Goal: Complete application form

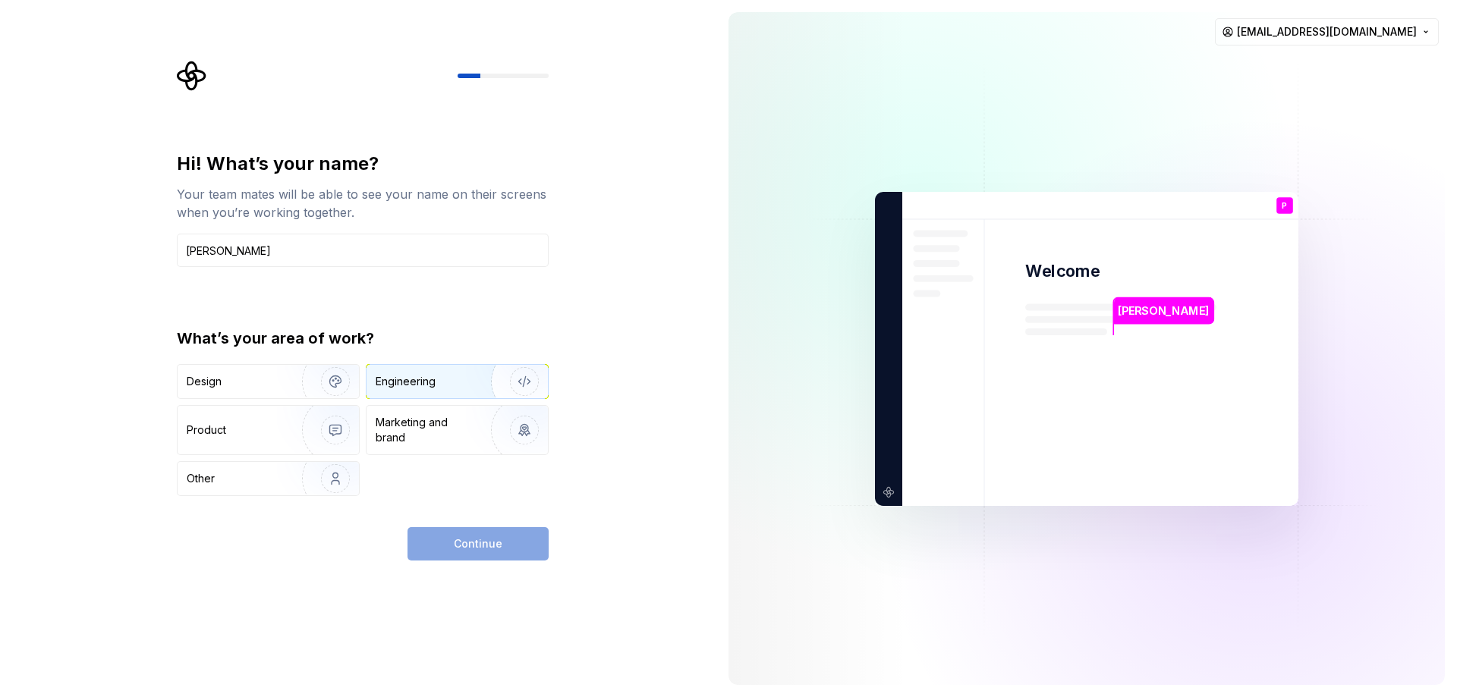
type input "Patrick"
click at [517, 375] on img "button" at bounding box center [514, 382] width 97 height 102
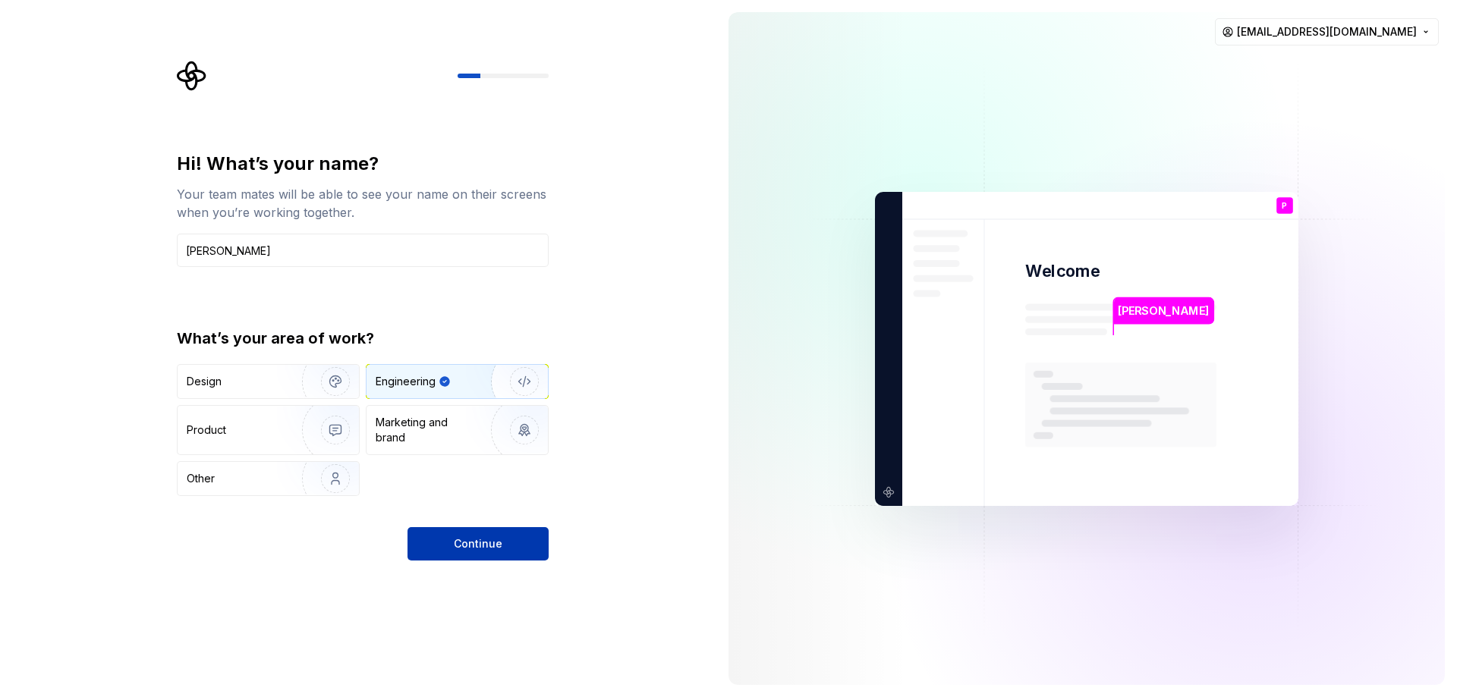
click at [448, 537] on button "Continue" at bounding box center [477, 543] width 141 height 33
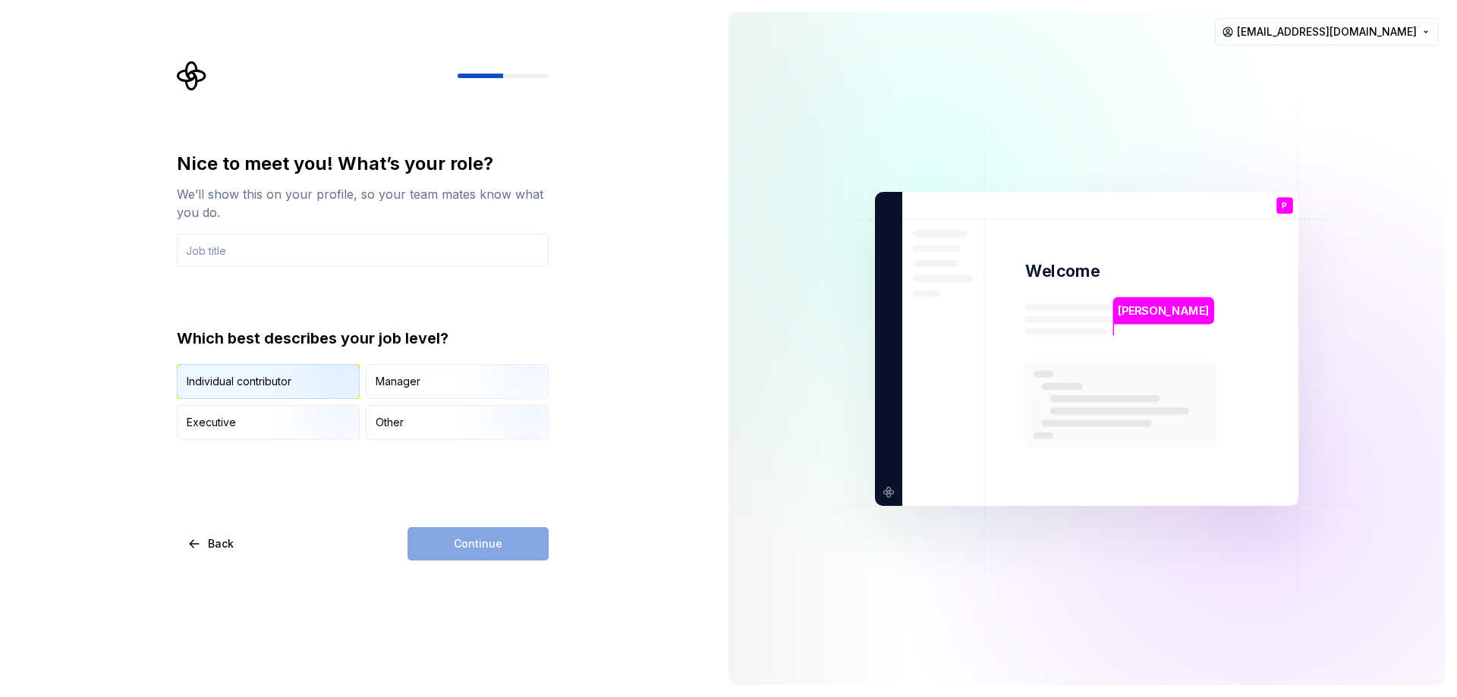
click at [215, 376] on div "Individual contributor" at bounding box center [239, 381] width 105 height 15
click at [468, 538] on div "Continue" at bounding box center [477, 543] width 141 height 33
click at [268, 419] on div "Executive" at bounding box center [268, 422] width 181 height 33
click at [495, 544] on div "Continue" at bounding box center [477, 543] width 141 height 33
click at [254, 371] on div "Individual contributor" at bounding box center [268, 381] width 181 height 33
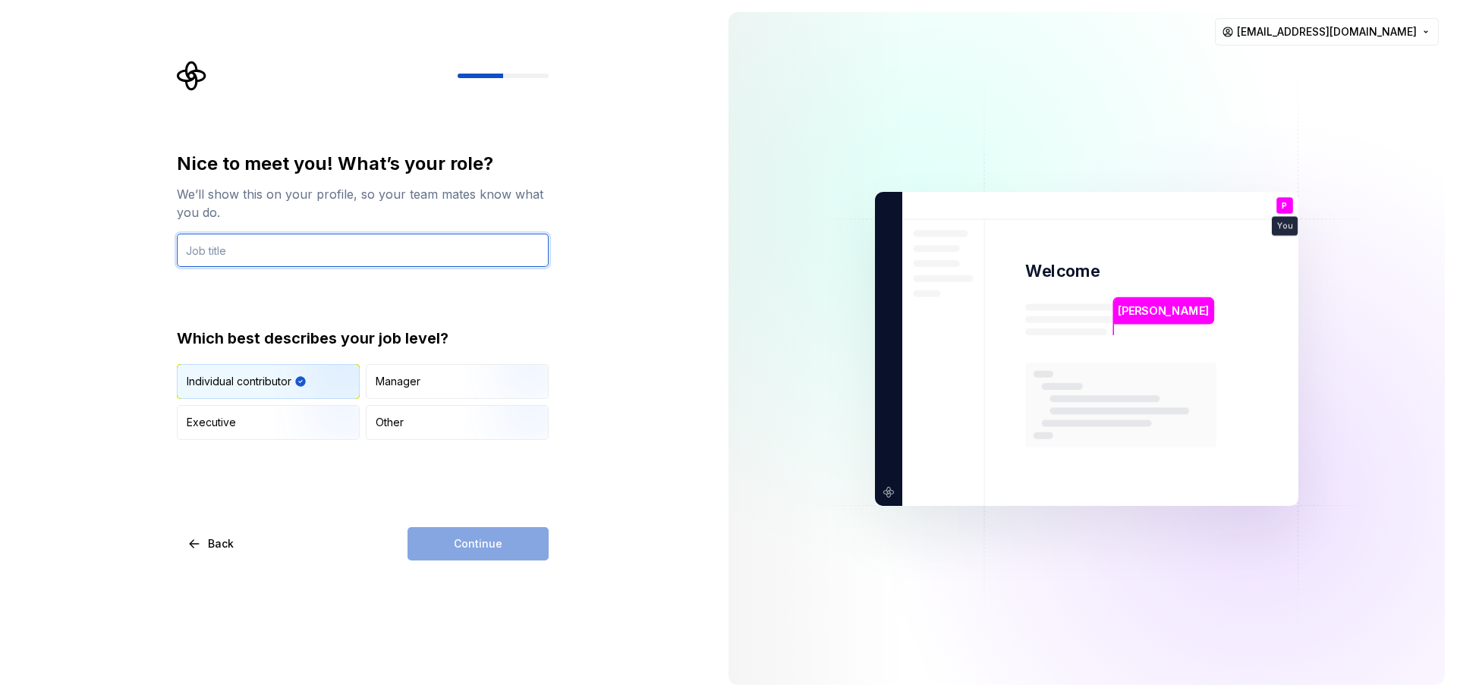
click at [264, 255] on input "text" at bounding box center [363, 250] width 372 height 33
type input "web"
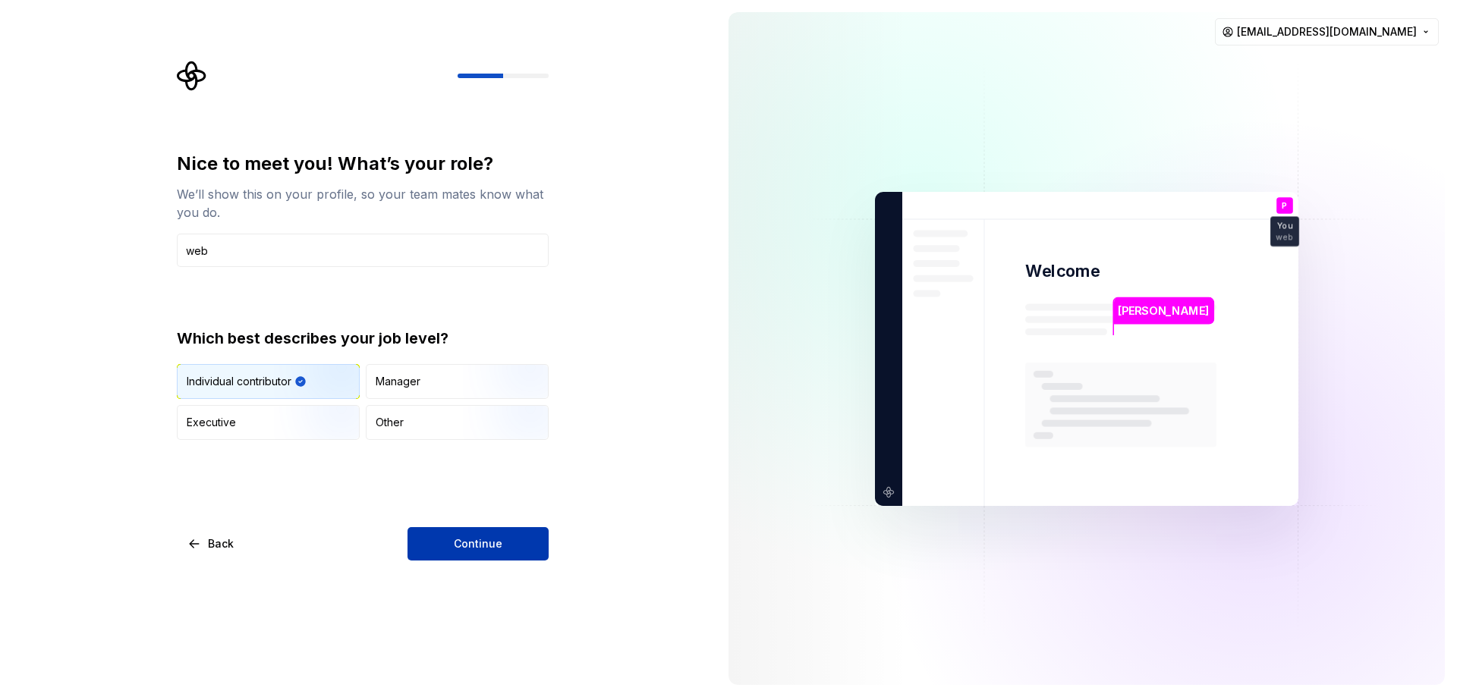
click at [480, 543] on span "Continue" at bounding box center [478, 543] width 49 height 15
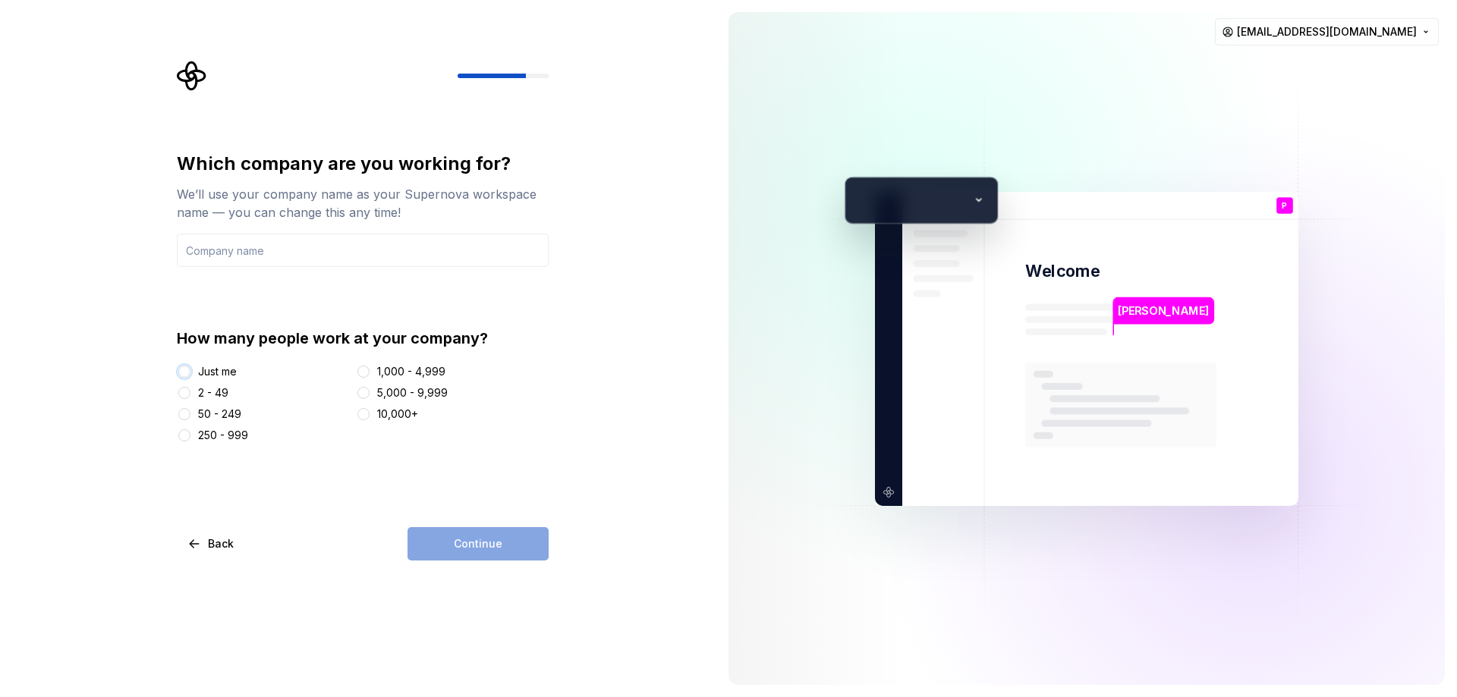
click at [190, 374] on button "Just me" at bounding box center [184, 372] width 12 height 12
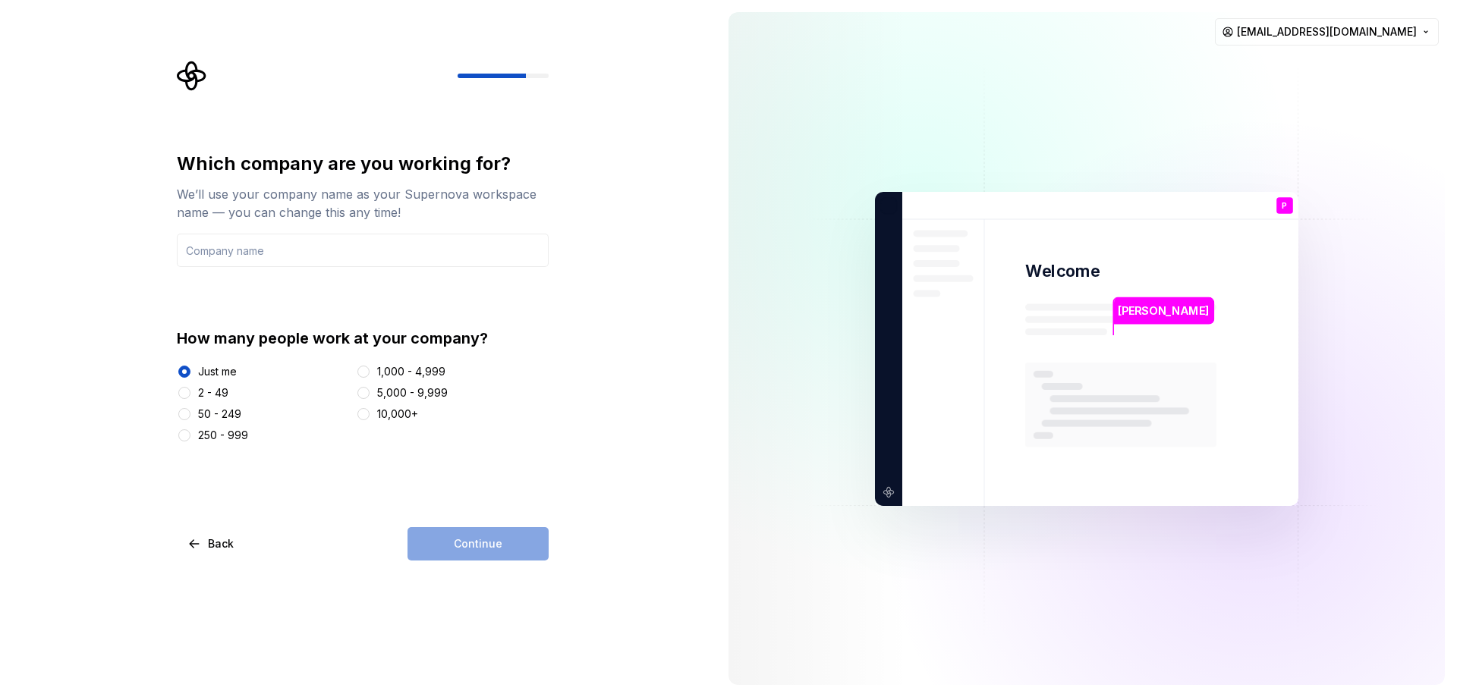
click at [458, 549] on div "Continue" at bounding box center [477, 543] width 141 height 33
click at [291, 250] on input "text" at bounding box center [363, 250] width 372 height 33
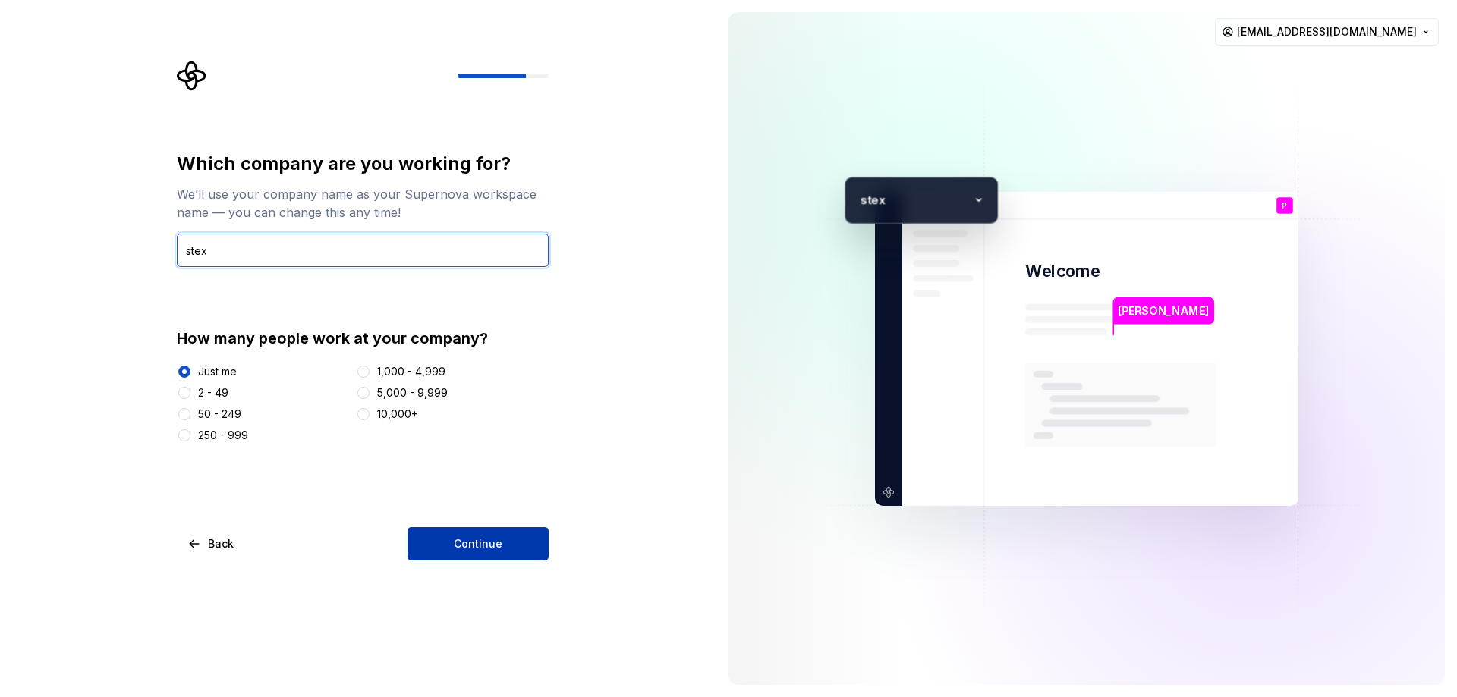
type input "stex"
click at [468, 536] on span "Continue" at bounding box center [478, 543] width 49 height 15
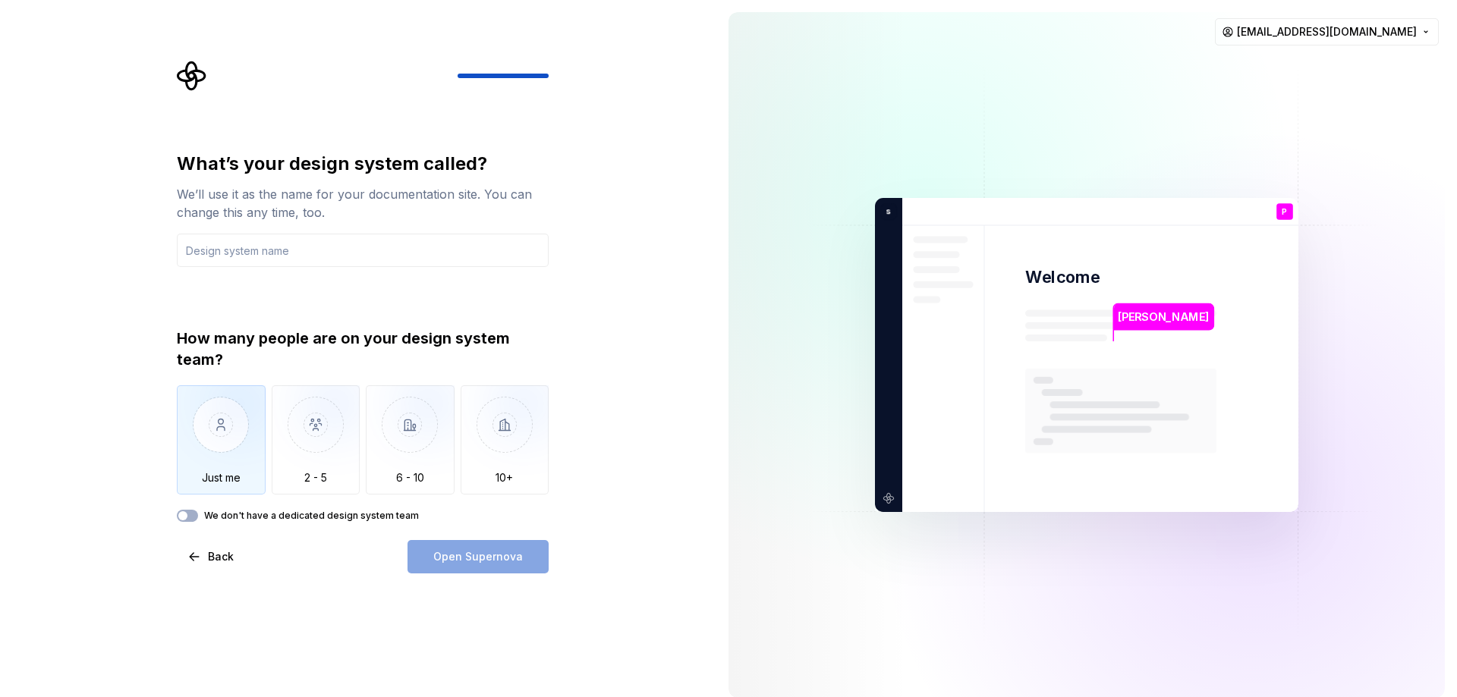
click at [215, 429] on img "button" at bounding box center [221, 436] width 89 height 102
click at [291, 249] on input "text" at bounding box center [363, 250] width 372 height 33
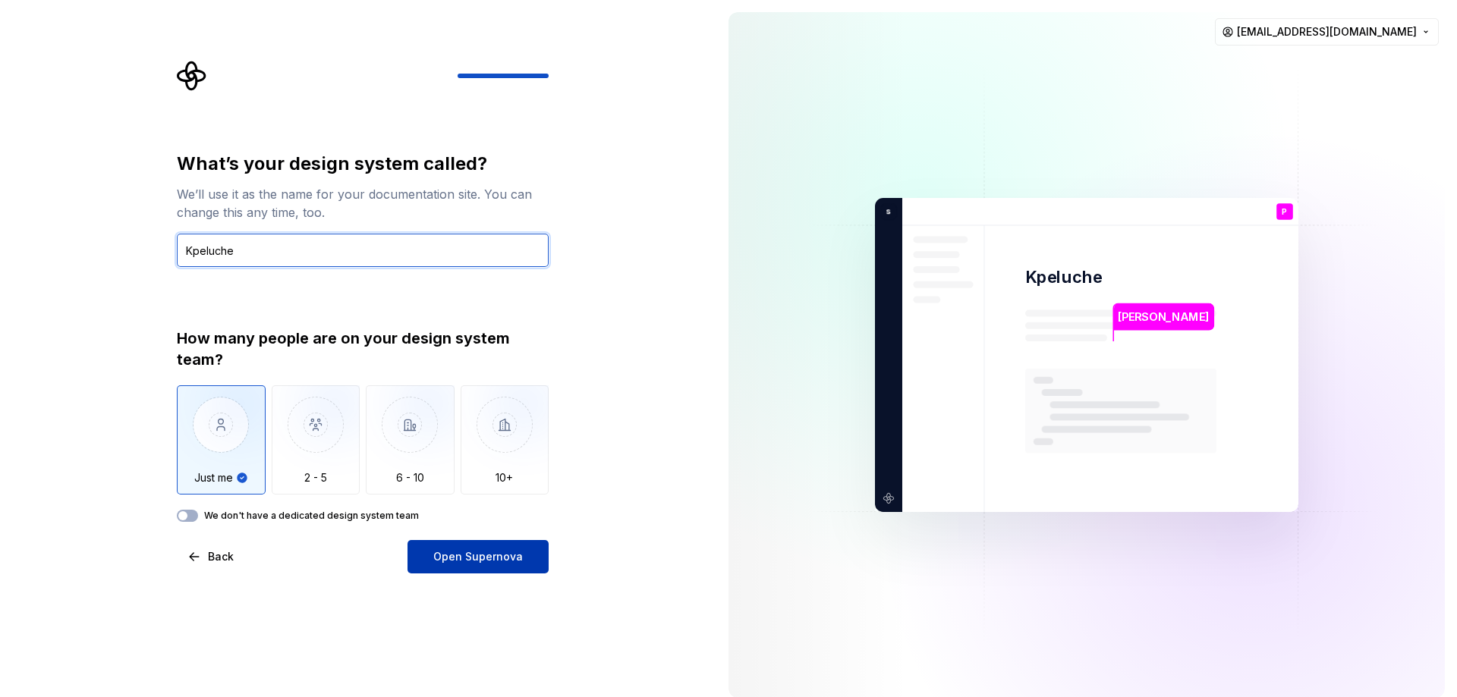
type input "Kpeluche"
click at [441, 555] on span "Open Supernova" at bounding box center [478, 556] width 90 height 15
